Goal: Complete application form

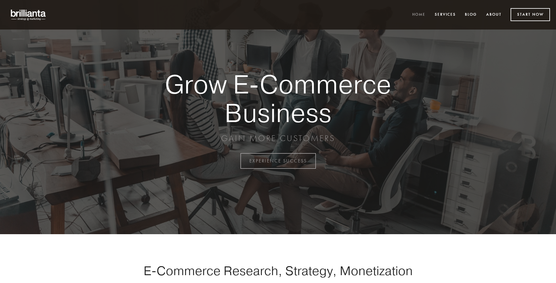
scroll to position [1578, 0]
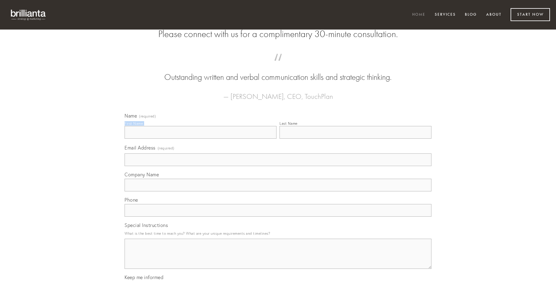
type input "[PERSON_NAME]"
click at [355, 138] on input "Last Name" at bounding box center [356, 132] width 152 height 13
type input "[PERSON_NAME]"
click at [278, 166] on input "Email Address (required)" at bounding box center [278, 159] width 307 height 13
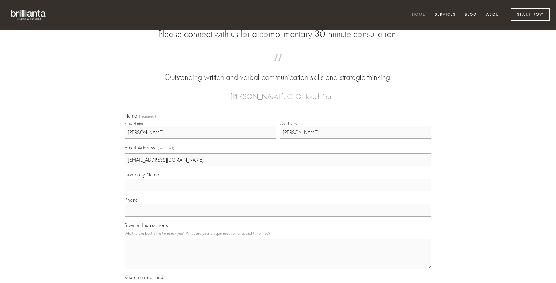
type input "[EMAIL_ADDRESS][DOMAIN_NAME]"
click at [278, 191] on input "Company Name" at bounding box center [278, 184] width 307 height 13
type input "distinctio"
click at [278, 216] on input "text" at bounding box center [278, 210] width 307 height 13
click at [278, 259] on textarea "Special Instructions" at bounding box center [278, 253] width 307 height 30
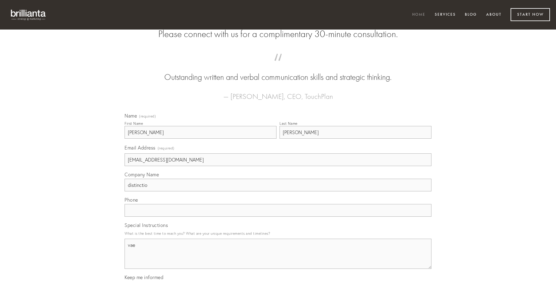
type textarea "vae"
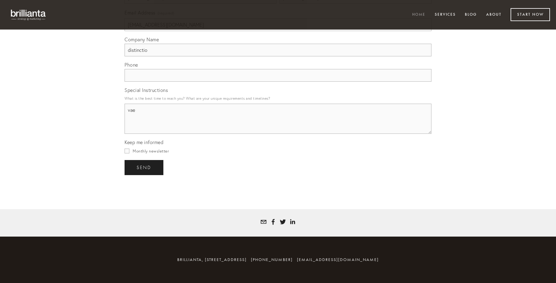
click at [144, 167] on span "send" at bounding box center [144, 167] width 15 height 5
